Goal: Book appointment/travel/reservation

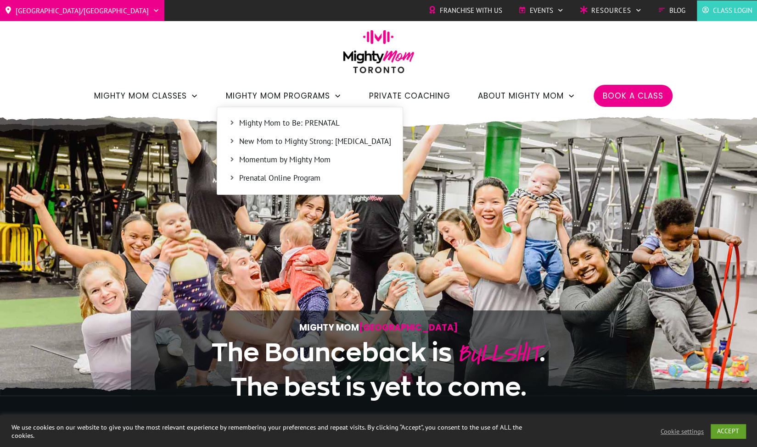
click at [284, 126] on span "Mighty Mom to Be: PRENATAL" at bounding box center [315, 123] width 152 height 12
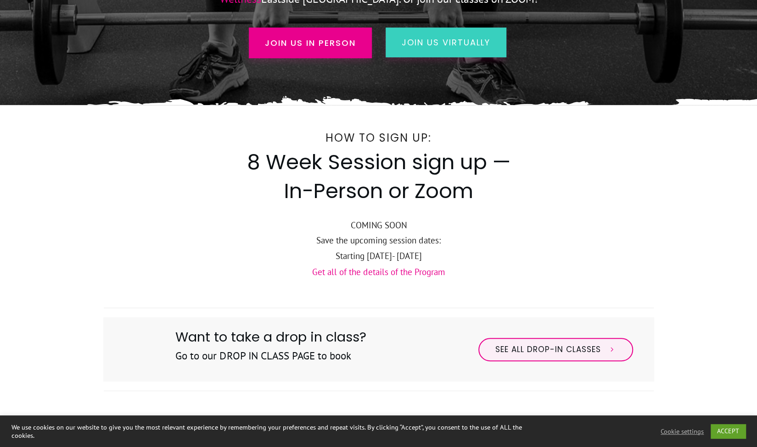
scroll to position [347, 0]
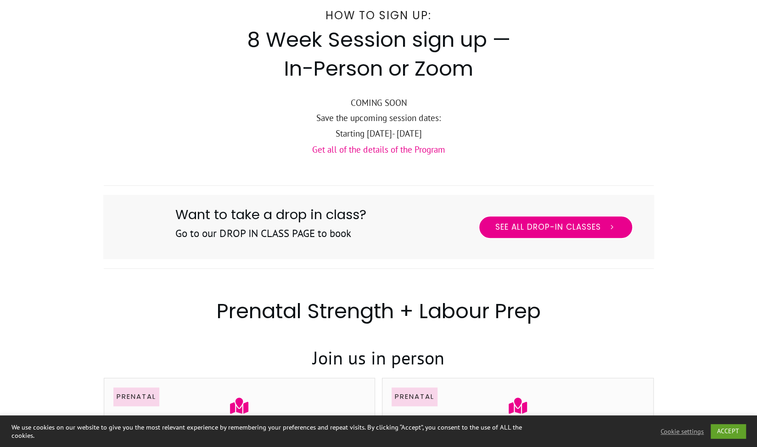
click at [547, 227] on span "See All Drop-in Classes" at bounding box center [548, 228] width 106 height 10
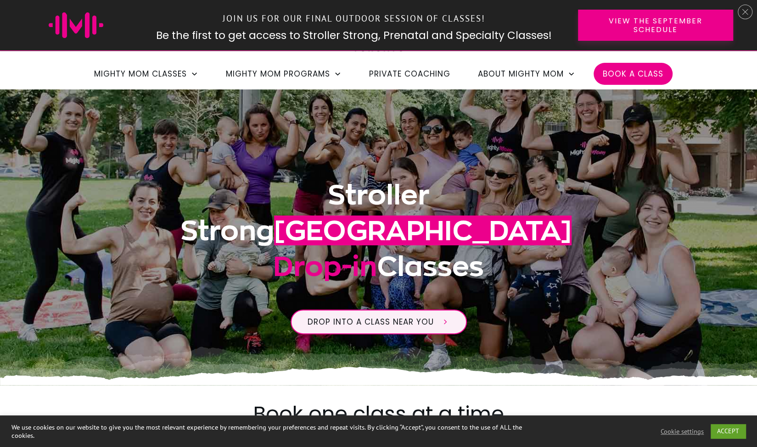
scroll to position [65, 0]
